Goal: Transaction & Acquisition: Purchase product/service

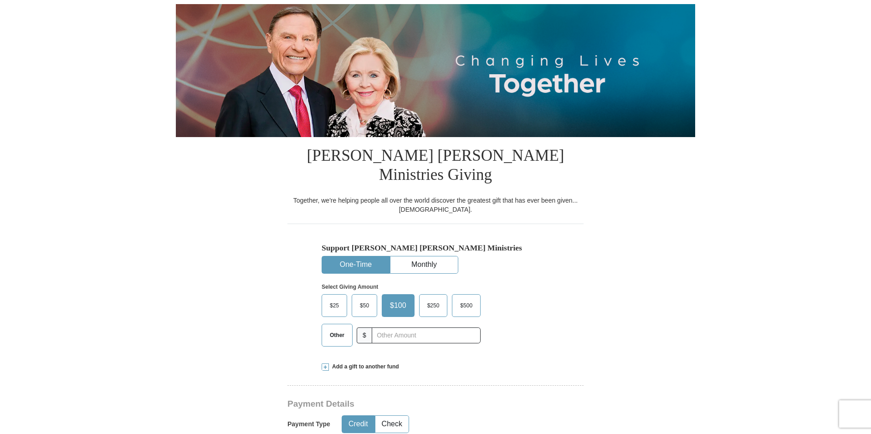
click at [359, 256] on button "One-Time" at bounding box center [355, 264] width 67 height 17
click at [334, 328] on span "Other" at bounding box center [337, 335] width 24 height 14
click at [0, 0] on input "Other" at bounding box center [0, 0] width 0 height 0
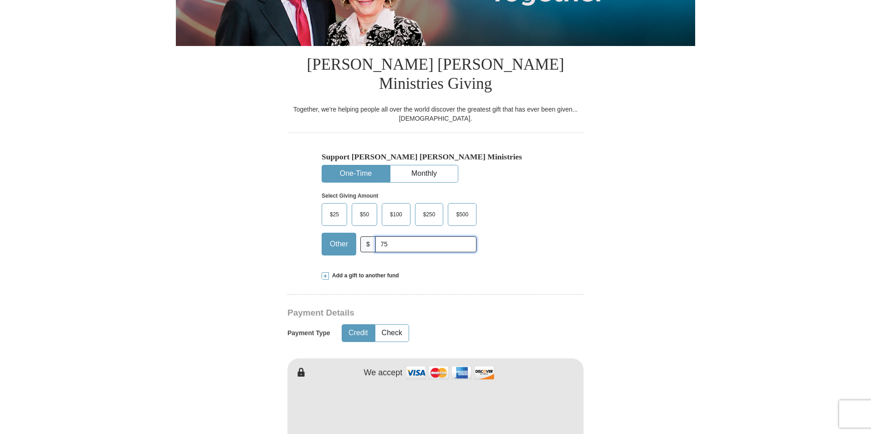
scroll to position [228, 0]
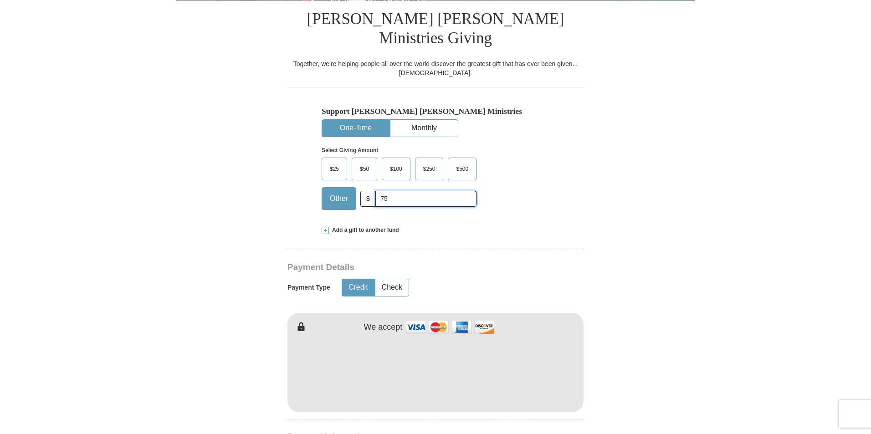
type input "75"
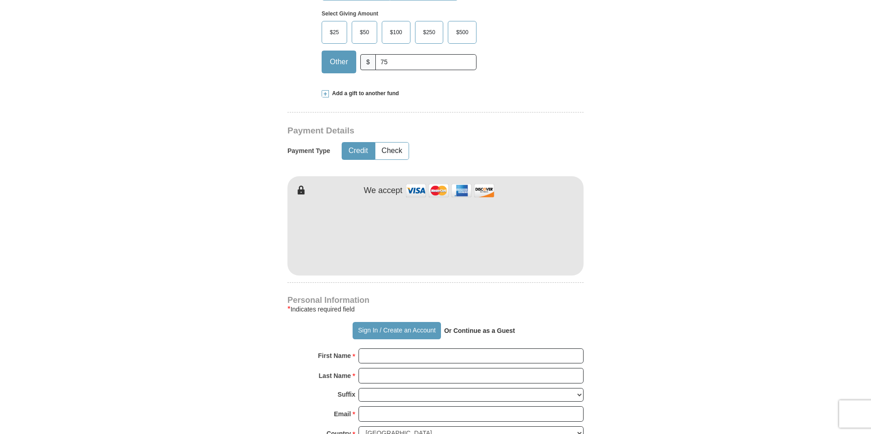
scroll to position [410, 0]
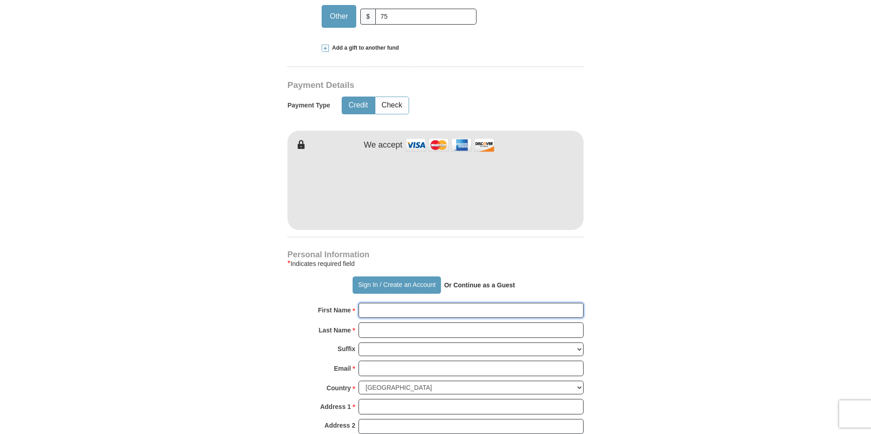
click at [442, 303] on input "First Name *" at bounding box center [471, 310] width 225 height 15
type input "[PERSON_NAME]"
click at [380, 323] on input "Last Name *" at bounding box center [471, 330] width 225 height 15
type input "[PERSON_NAME]"
click at [381, 343] on select "[PERSON_NAME] I II III IV V VI" at bounding box center [471, 350] width 225 height 14
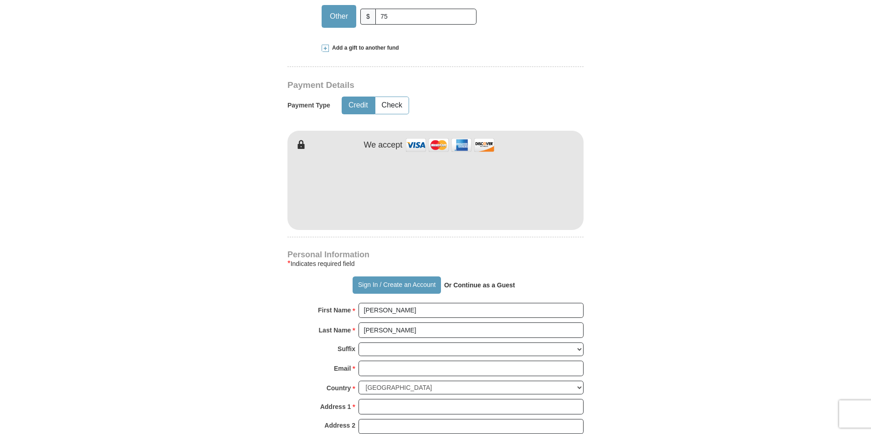
click at [393, 361] on input "Email *" at bounding box center [471, 368] width 225 height 15
type input "[EMAIL_ADDRESS][DOMAIN_NAME]"
type input "[STREET_ADDRESS]"
type input "Selbyville"
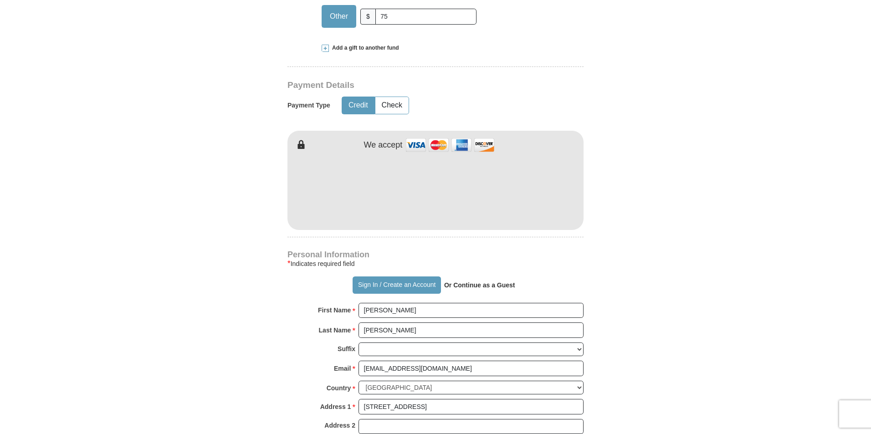
select select "DE"
type input "19975"
type input "3022602369"
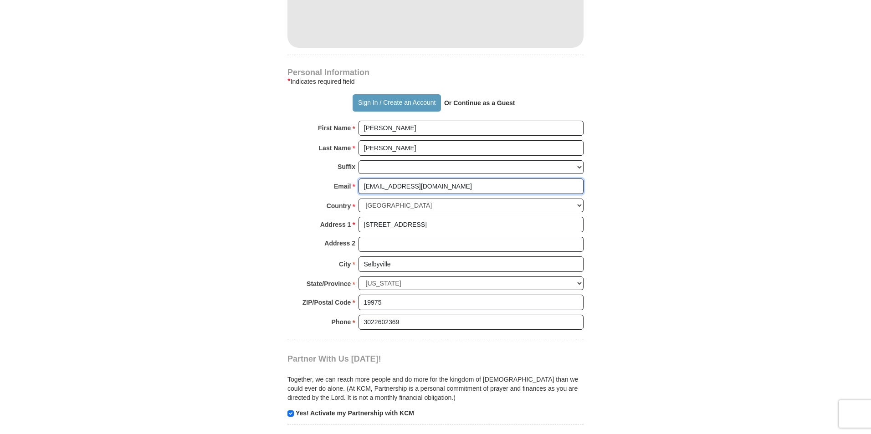
scroll to position [638, 0]
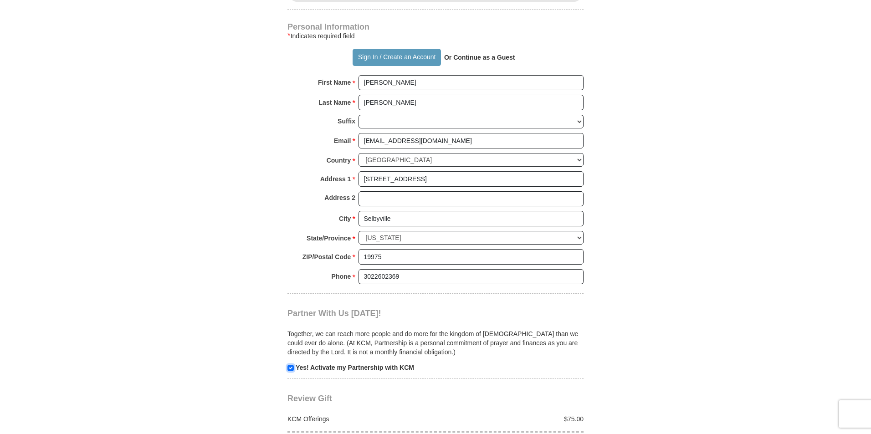
click at [291, 365] on input "checkbox" at bounding box center [290, 368] width 6 height 6
checkbox input "false"
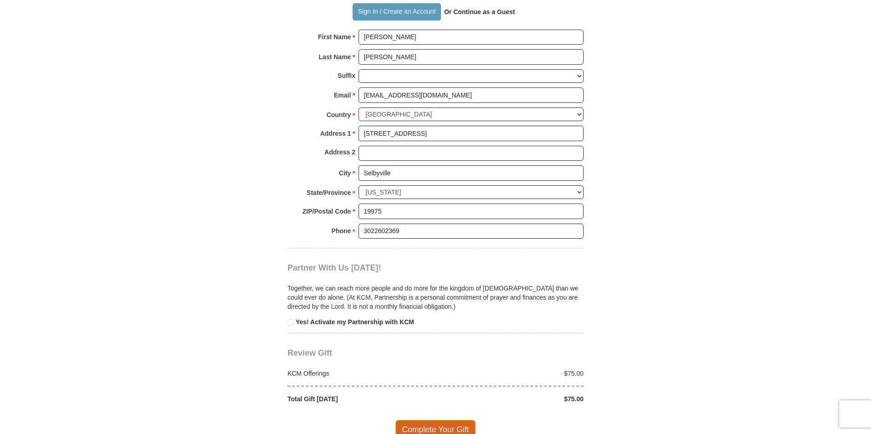
click at [448, 420] on span "Complete Your Gift" at bounding box center [435, 429] width 81 height 19
